Goal: Information Seeking & Learning: Learn about a topic

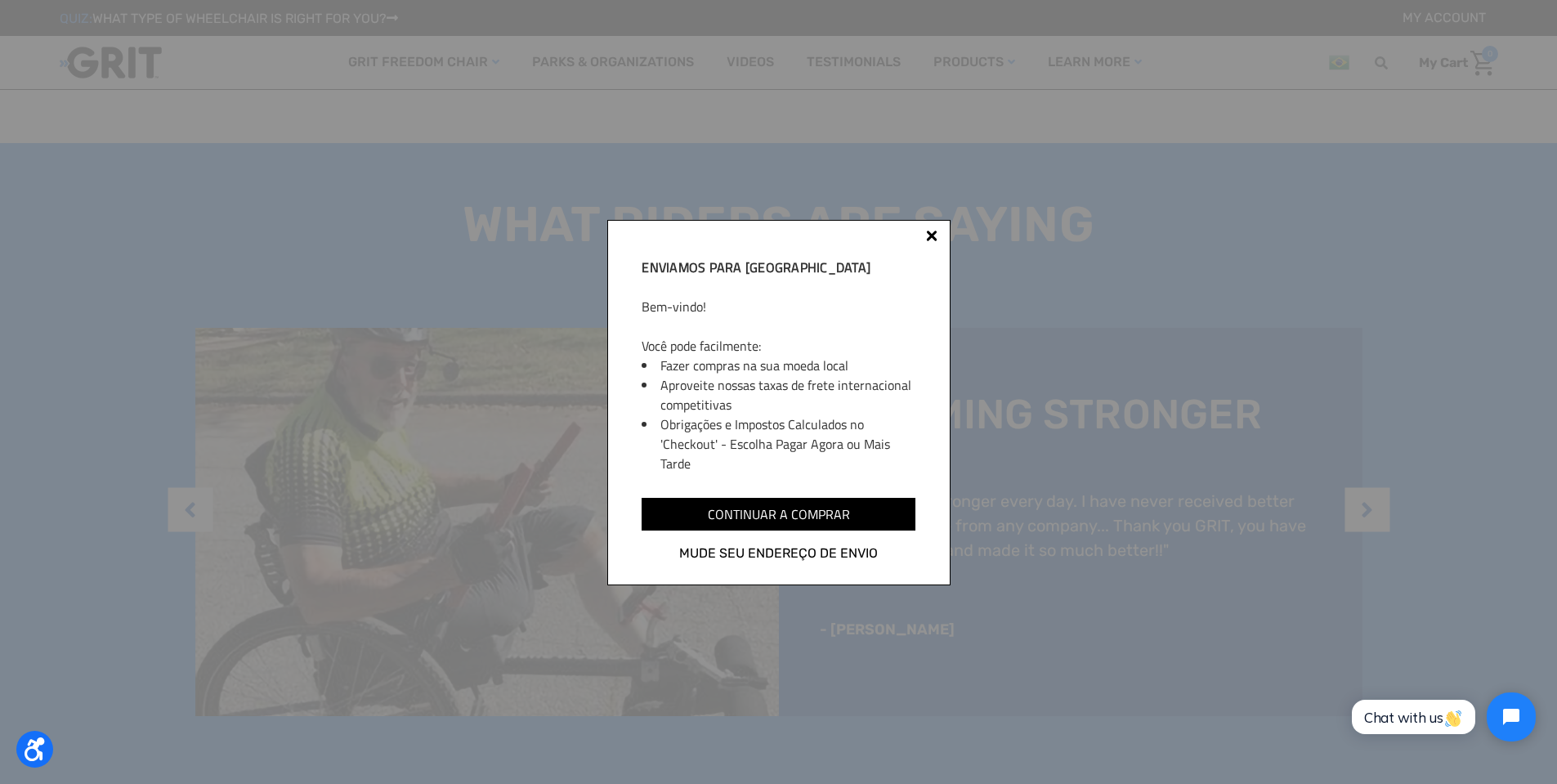
click at [929, 234] on div at bounding box center [932, 236] width 12 height 12
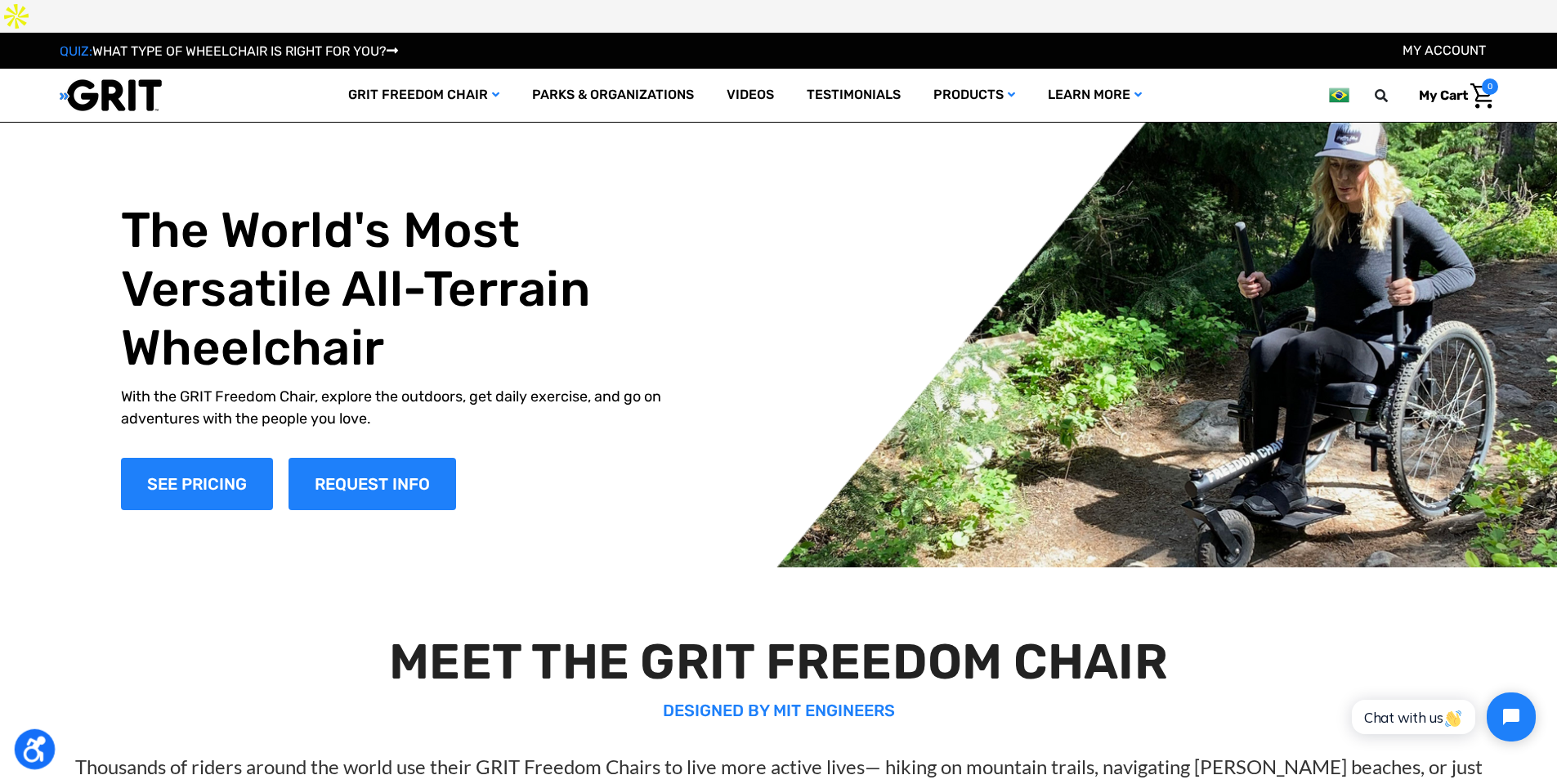
click at [46, 746] on button "Open accessiBe: accessibility options, statement and help" at bounding box center [35, 749] width 41 height 41
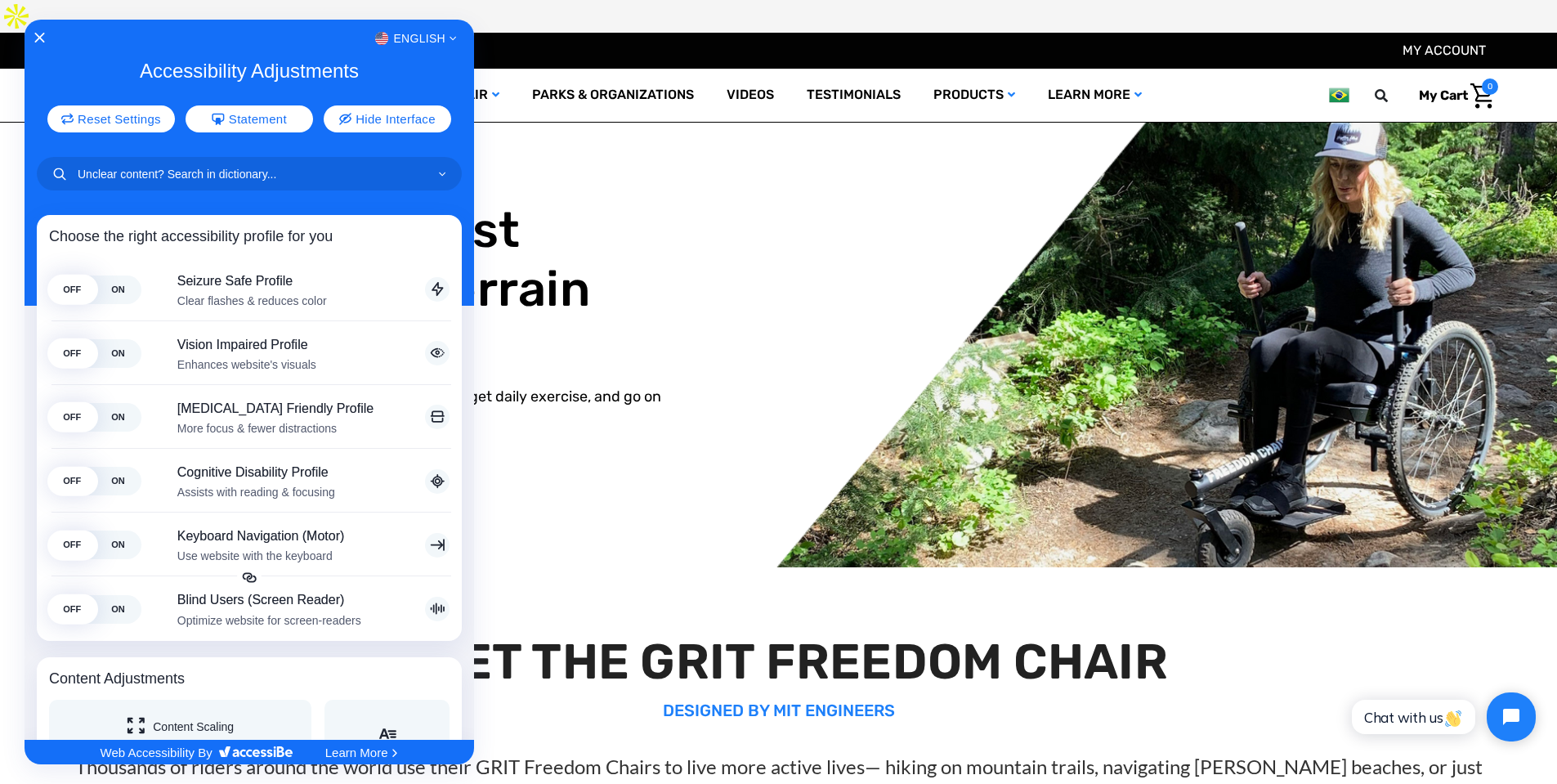
click at [46, 38] on div "English" at bounding box center [248, 38] width 449 height 21
click at [36, 36] on icon "Close Accessibility Interface" at bounding box center [39, 38] width 12 height 12
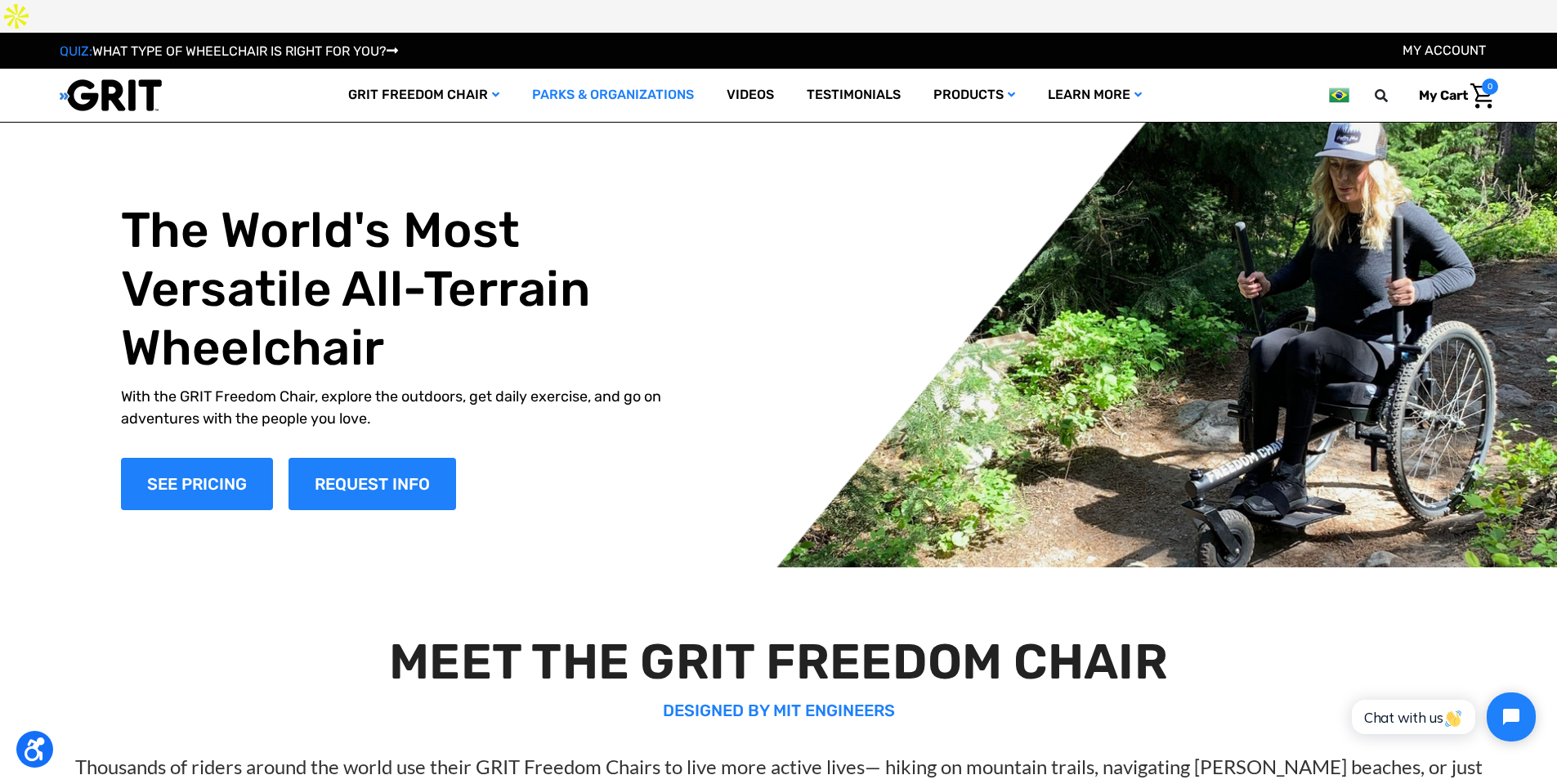
click at [552, 69] on link "Parks & Organizations" at bounding box center [613, 95] width 195 height 53
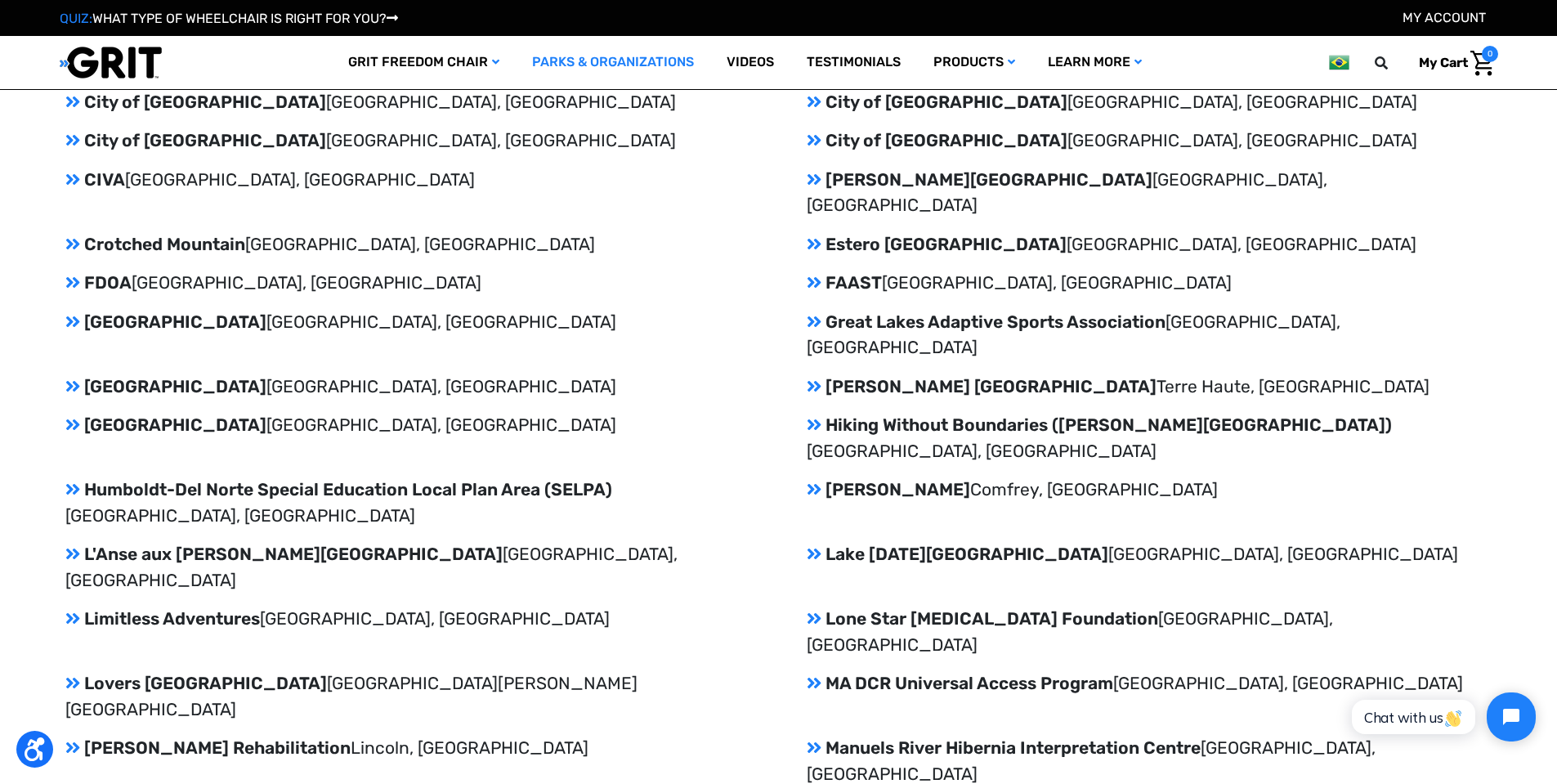
scroll to position [2157, 0]
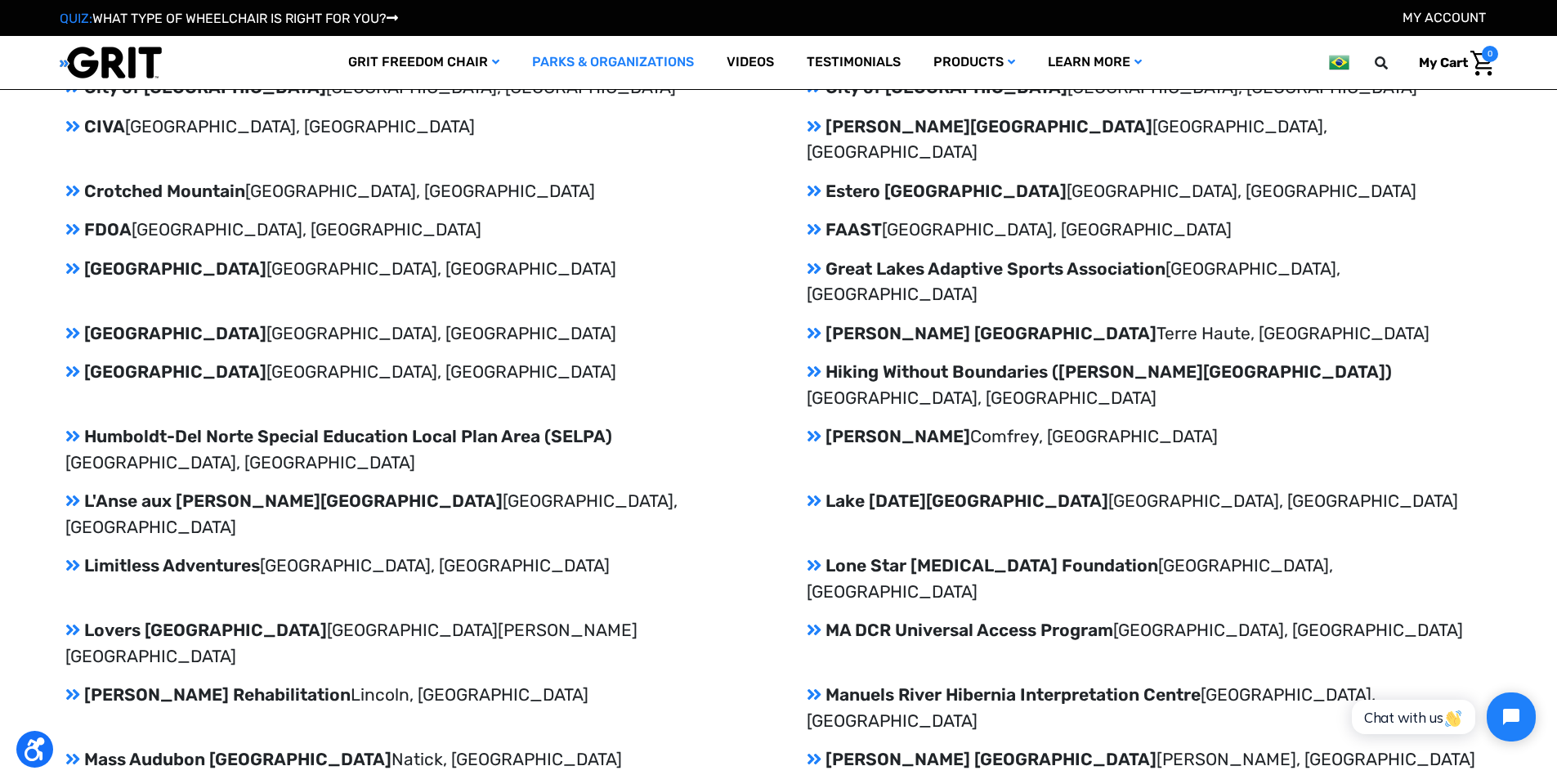
click at [808, 556] on icon at bounding box center [814, 564] width 14 height 17
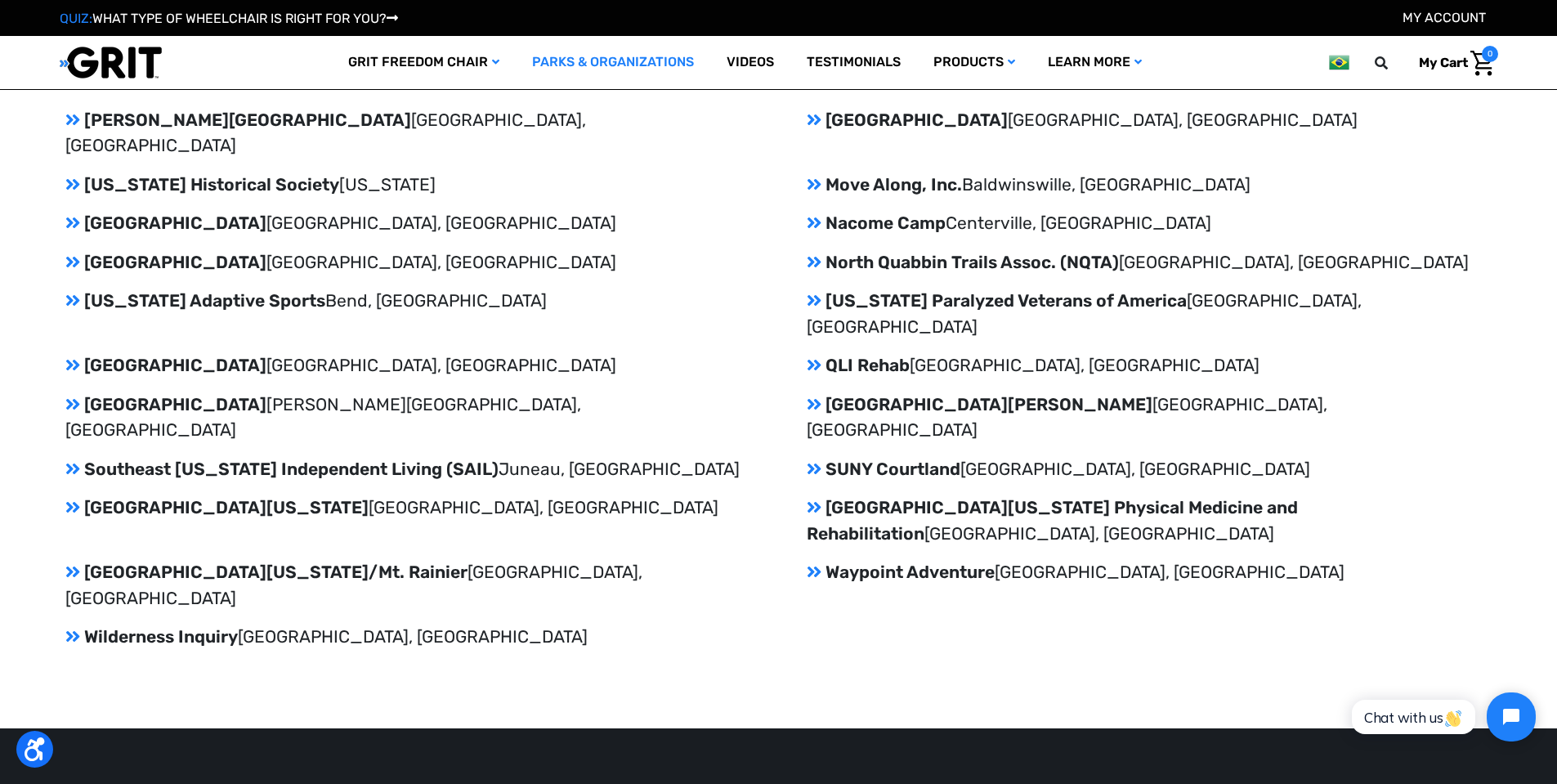
scroll to position [2886, 0]
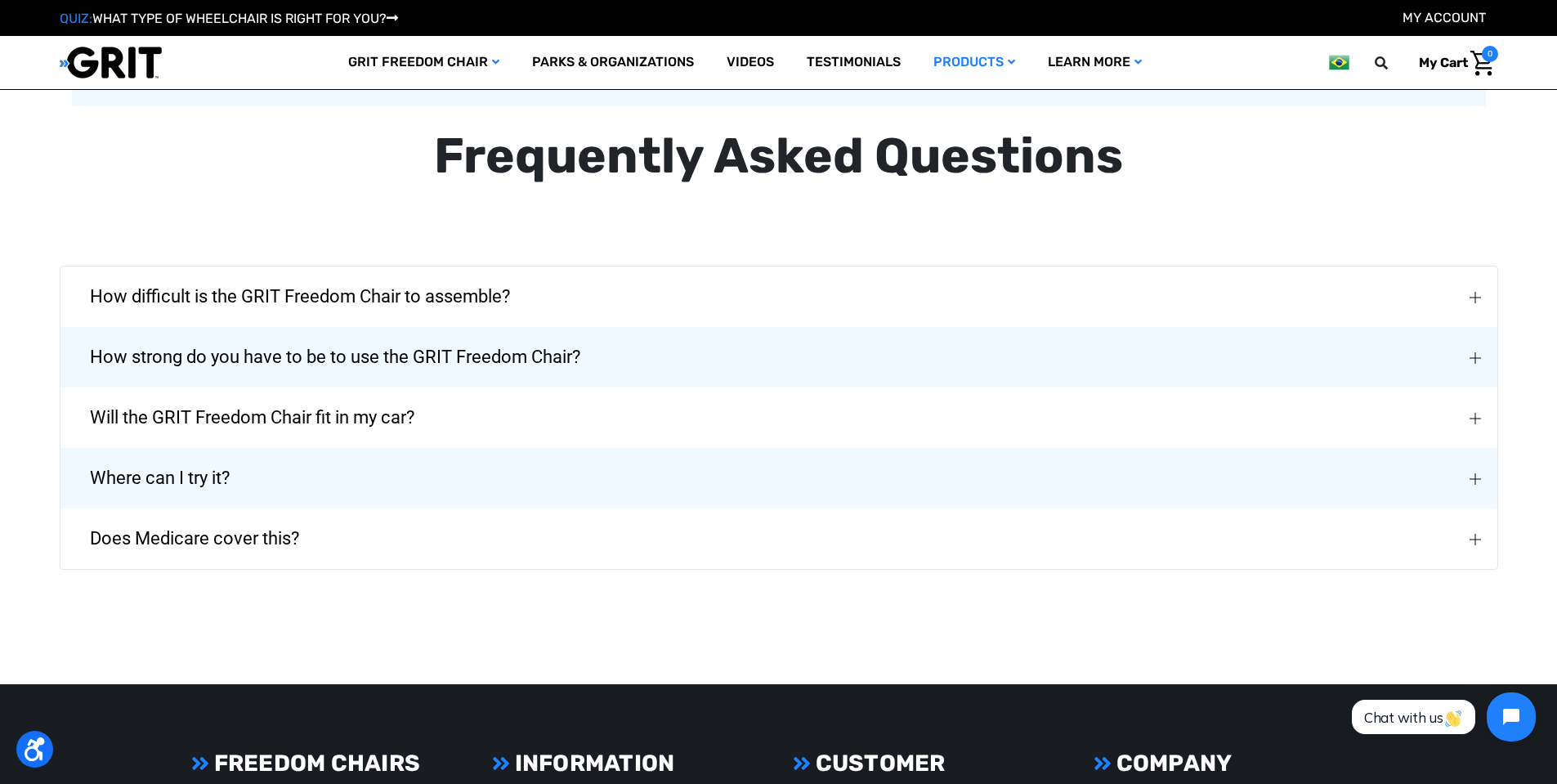
scroll to position [3816, 0]
